Goal: Information Seeking & Learning: Learn about a topic

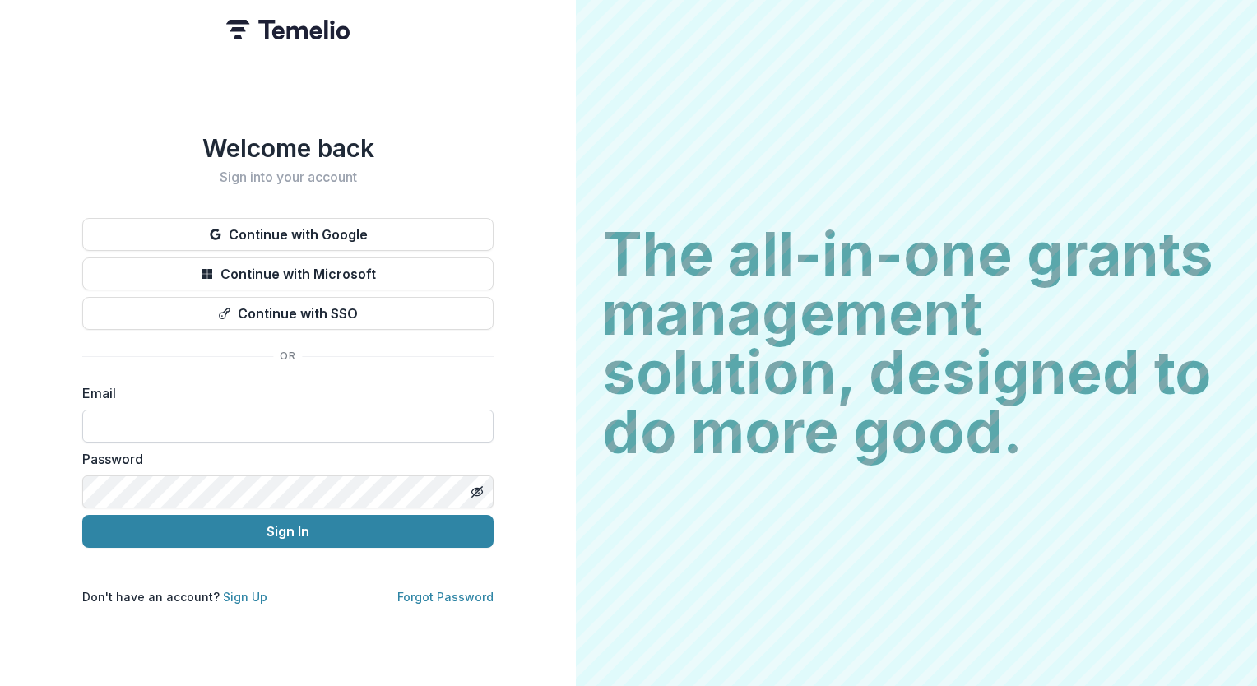
click at [171, 420] on input at bounding box center [287, 426] width 411 height 33
type input "**********"
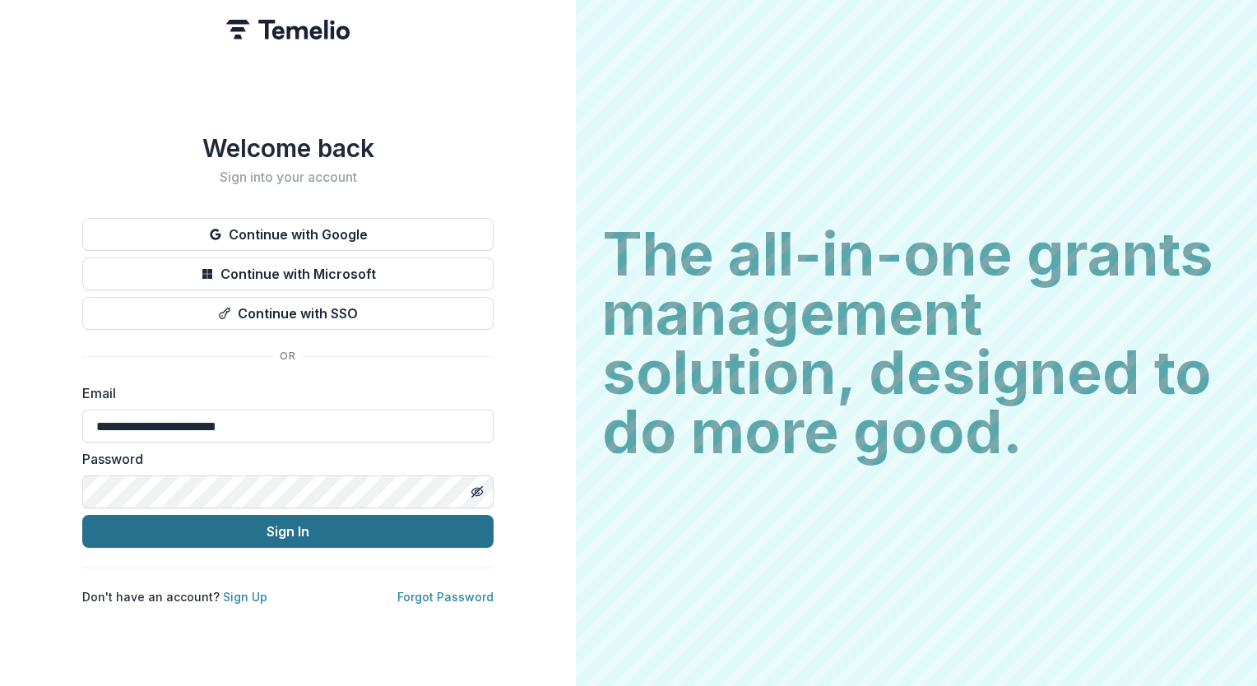
click at [310, 537] on button "Sign In" at bounding box center [287, 531] width 411 height 33
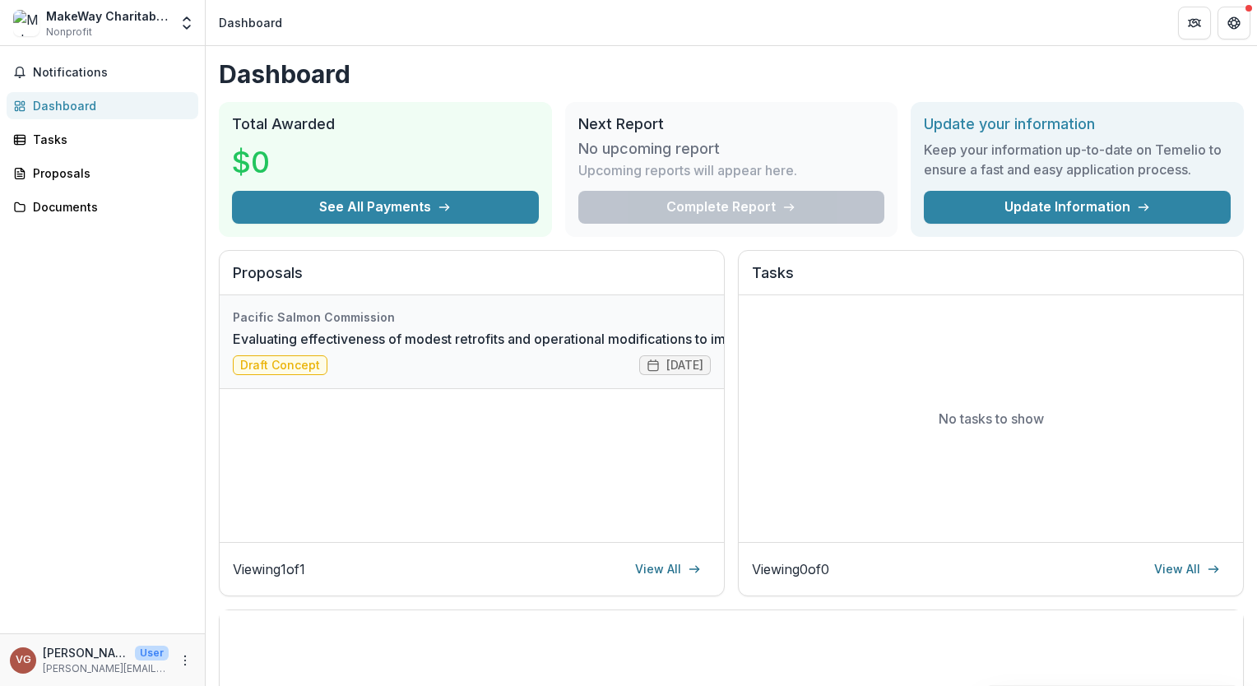
click at [306, 349] on link "Evaluating effectiveness of modest retrofits and operational modifications to i…" at bounding box center [723, 339] width 980 height 20
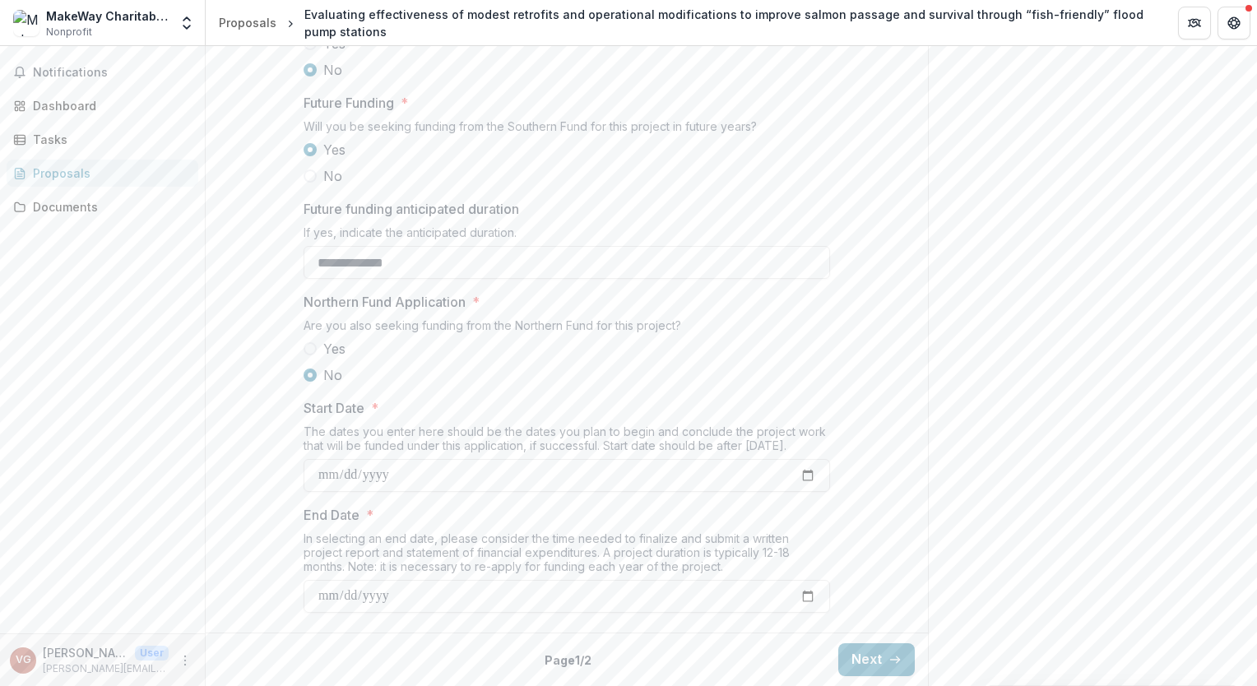
scroll to position [1824, 0]
click at [875, 661] on button "Next" at bounding box center [876, 659] width 77 height 33
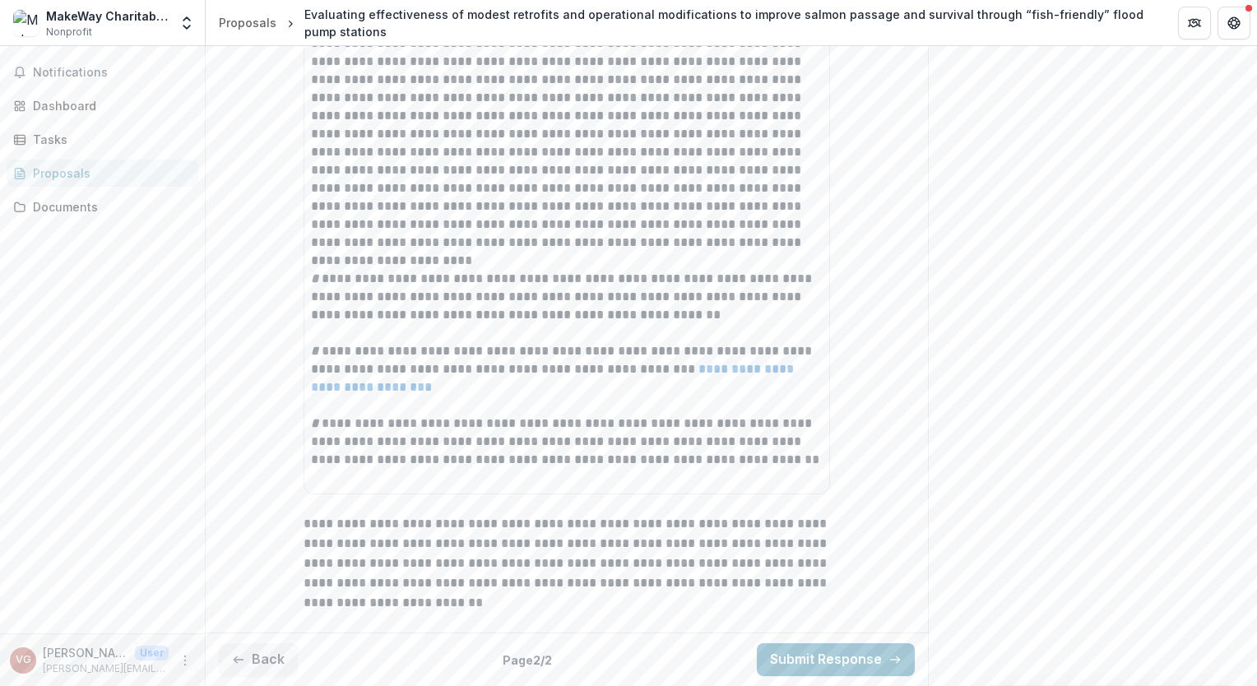
scroll to position [3967, 0]
